Goal: Information Seeking & Learning: Learn about a topic

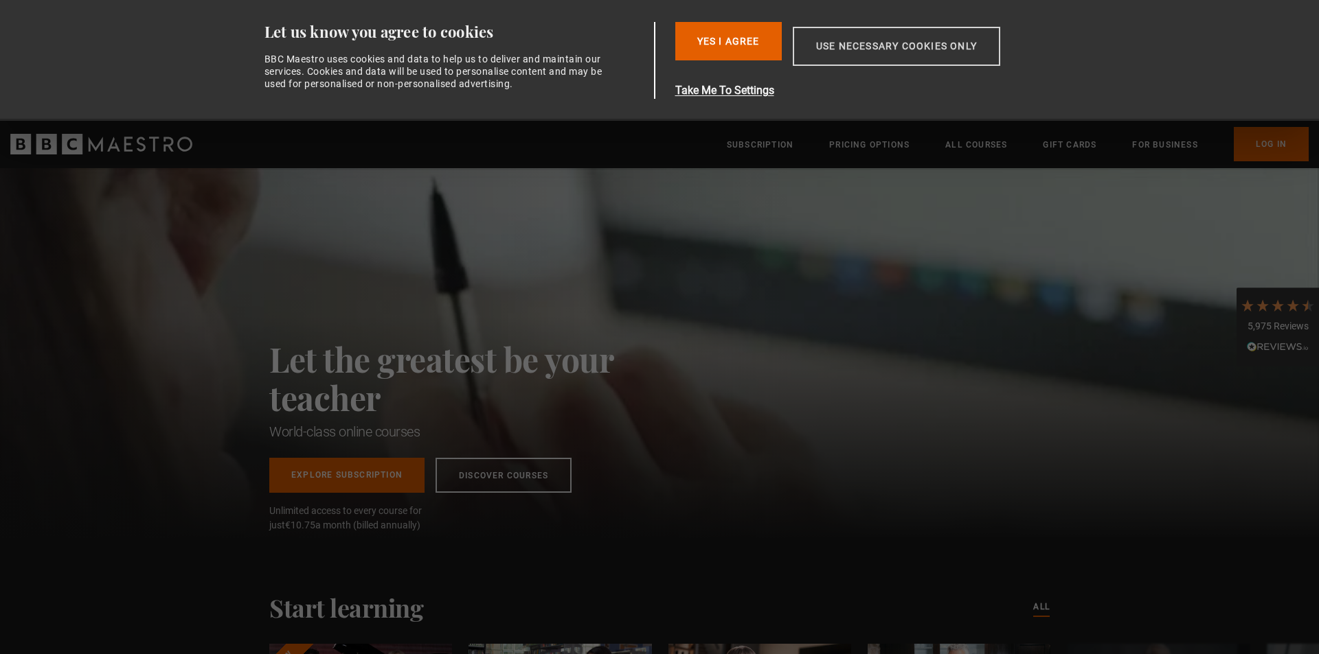
click at [891, 49] on button "Use necessary cookies only" at bounding box center [895, 46] width 207 height 39
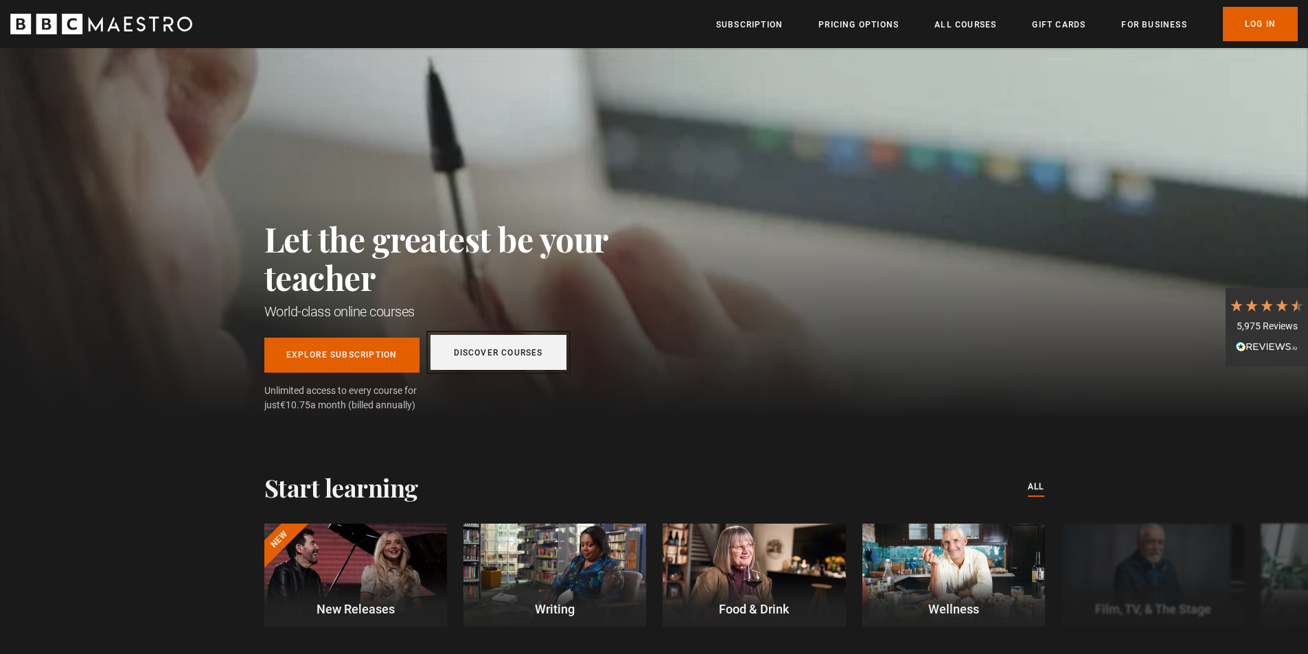
scroll to position [0, 900]
click at [469, 352] on link "Discover Courses" at bounding box center [499, 352] width 136 height 35
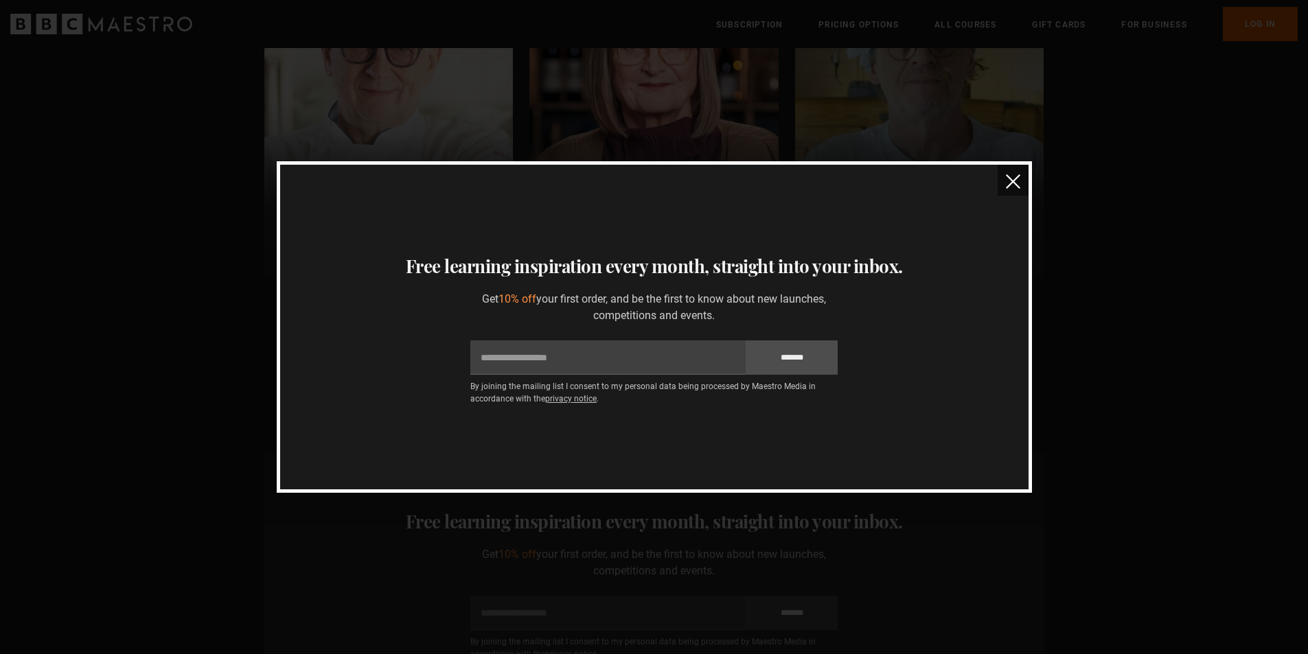
scroll to position [412, 0]
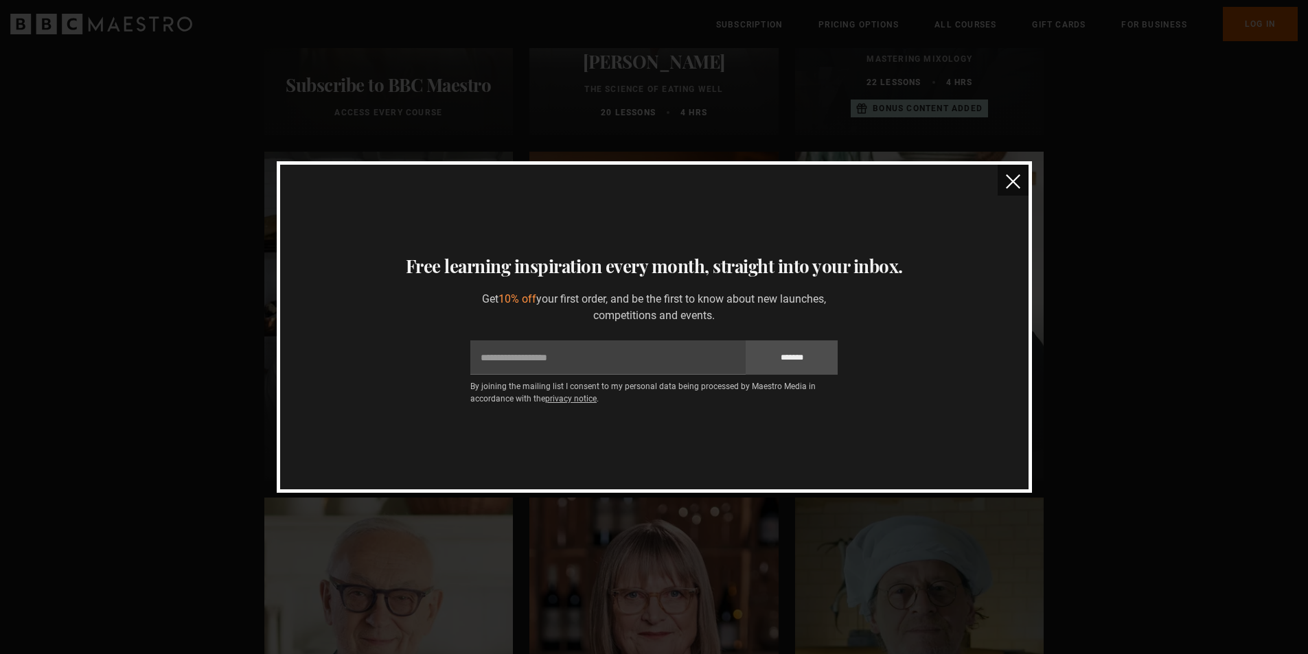
click at [1014, 184] on img "close" at bounding box center [1013, 181] width 14 height 14
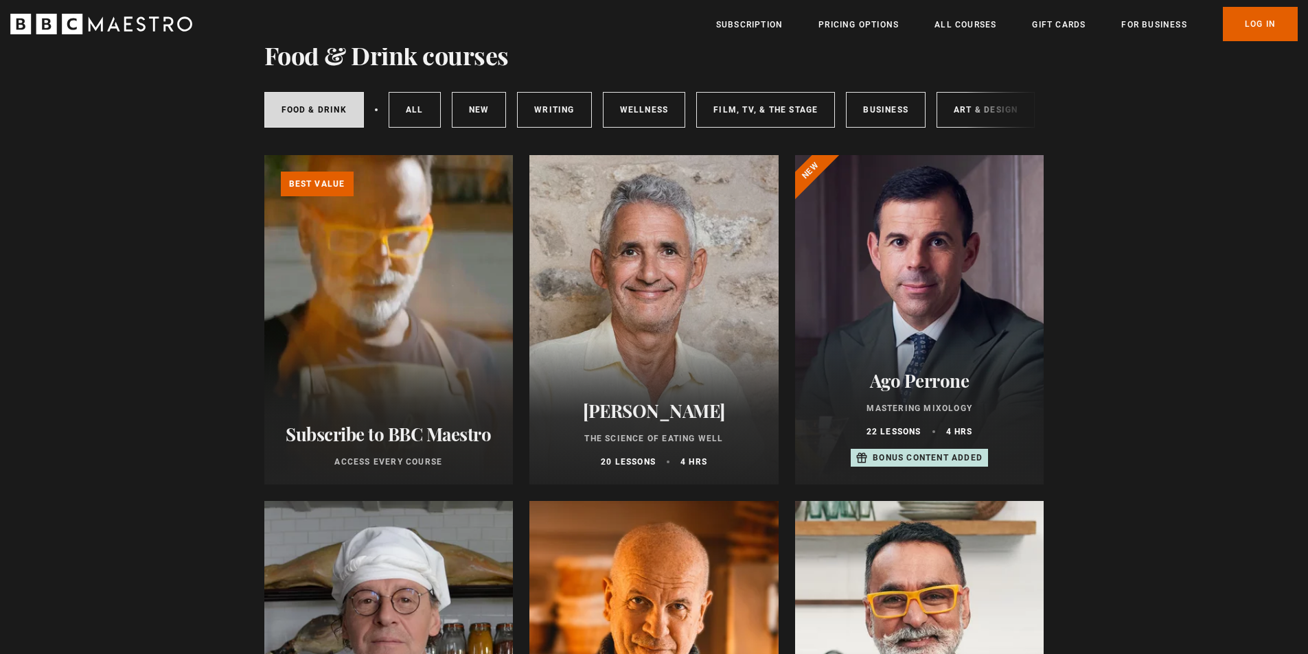
scroll to position [0, 0]
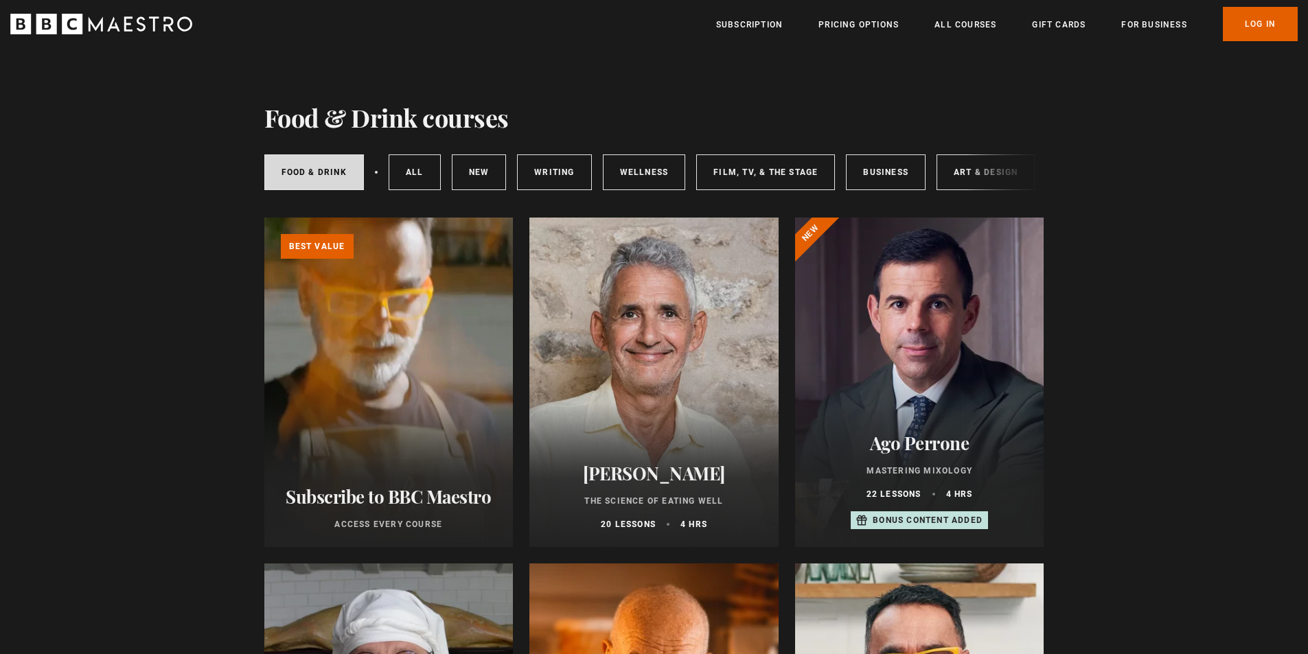
click at [863, 17] on li "Pricing Options" at bounding box center [859, 24] width 80 height 16
click at [853, 23] on link "Pricing Options" at bounding box center [859, 25] width 80 height 14
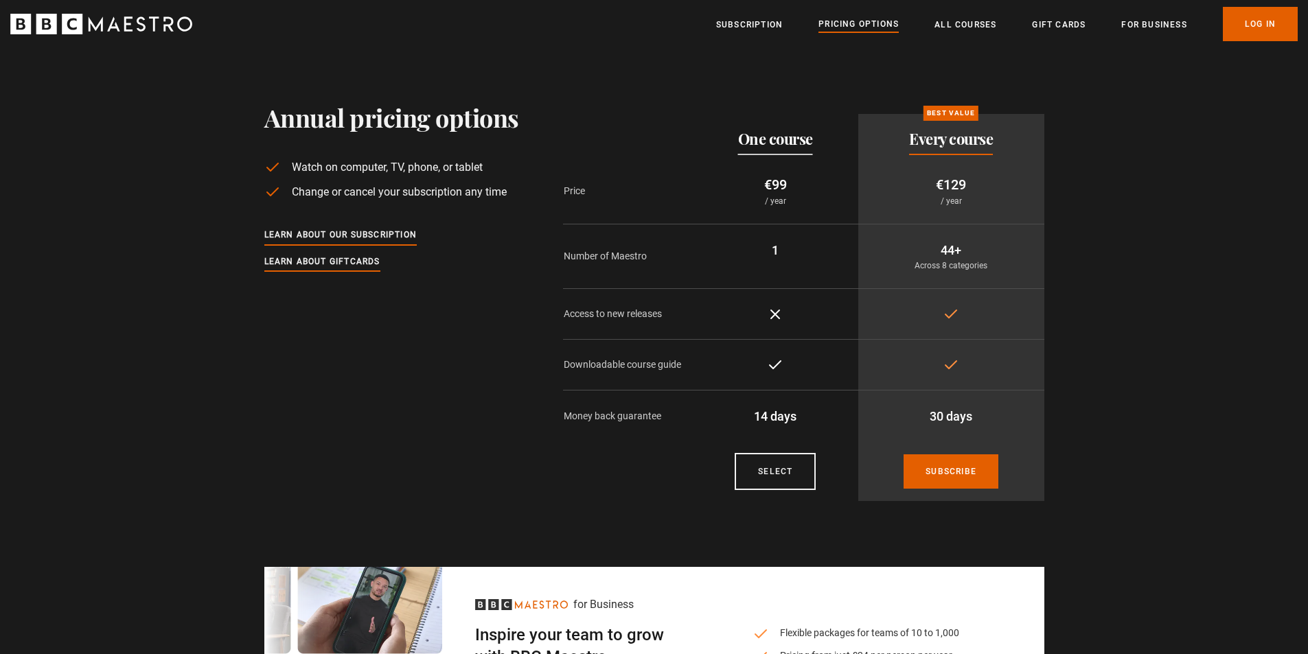
drag, startPoint x: 937, startPoint y: 143, endPoint x: 981, endPoint y: 148, distance: 44.3
click at [981, 147] on h2 "Every course" at bounding box center [951, 138] width 84 height 16
click at [985, 142] on h2 "Every course" at bounding box center [951, 138] width 84 height 16
